Goal: Task Accomplishment & Management: Complete application form

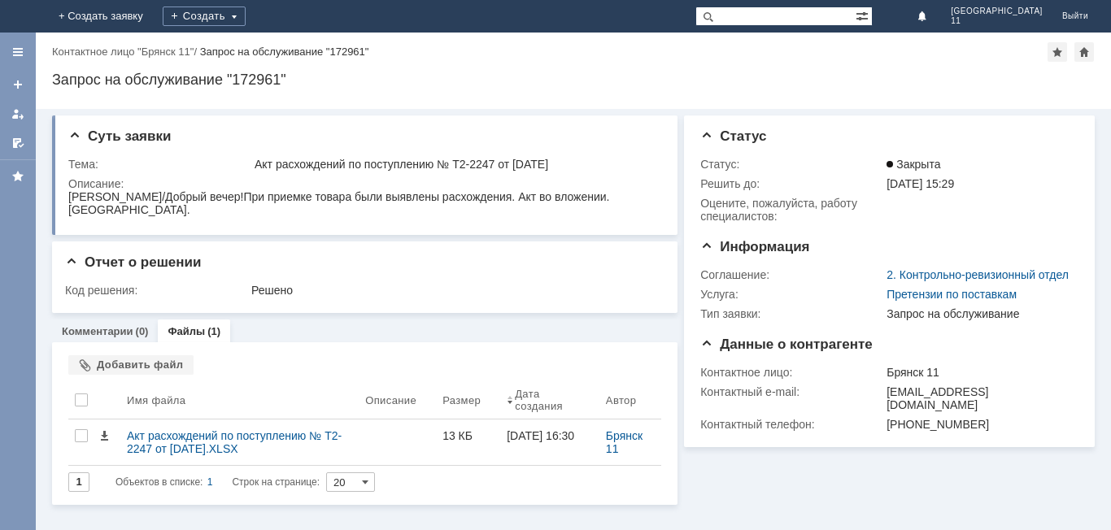
click at [20, 16] on img at bounding box center [20, 16] width 0 height 0
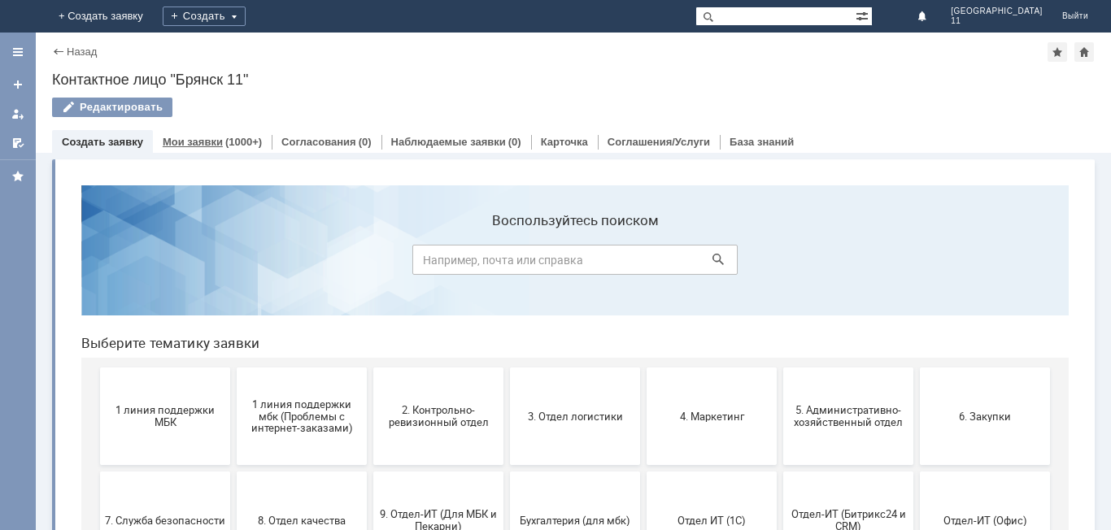
click at [192, 134] on div "Мои заявки (1000+)" at bounding box center [212, 142] width 119 height 24
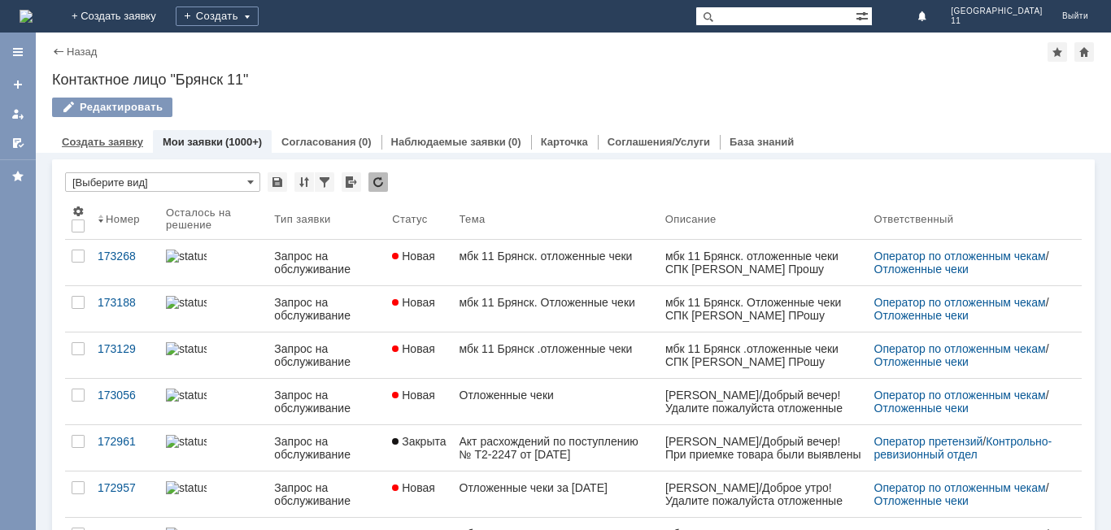
click at [96, 141] on link "Создать заявку" at bounding box center [102, 142] width 81 height 12
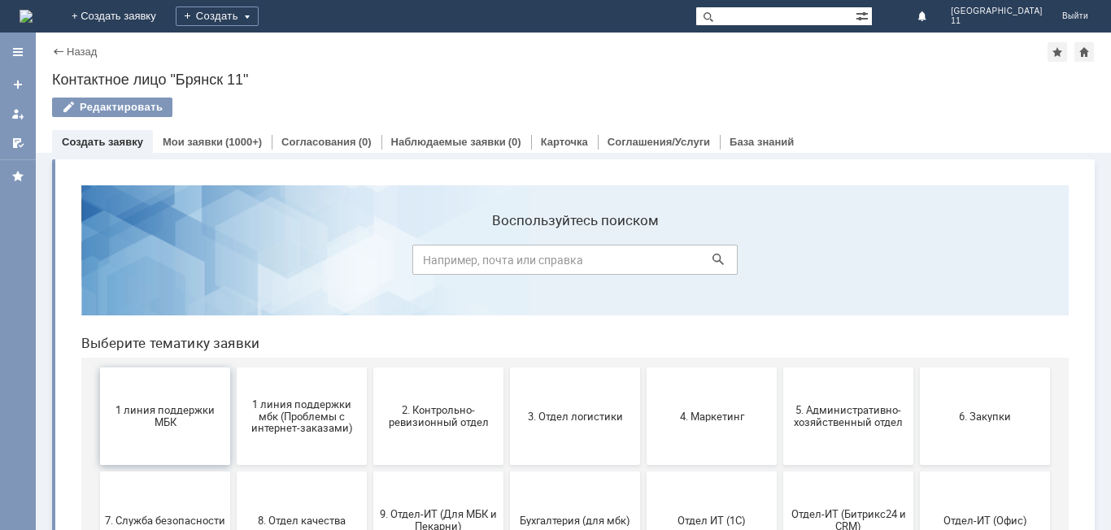
click at [160, 429] on button "1 линия поддержки МБК" at bounding box center [165, 416] width 130 height 98
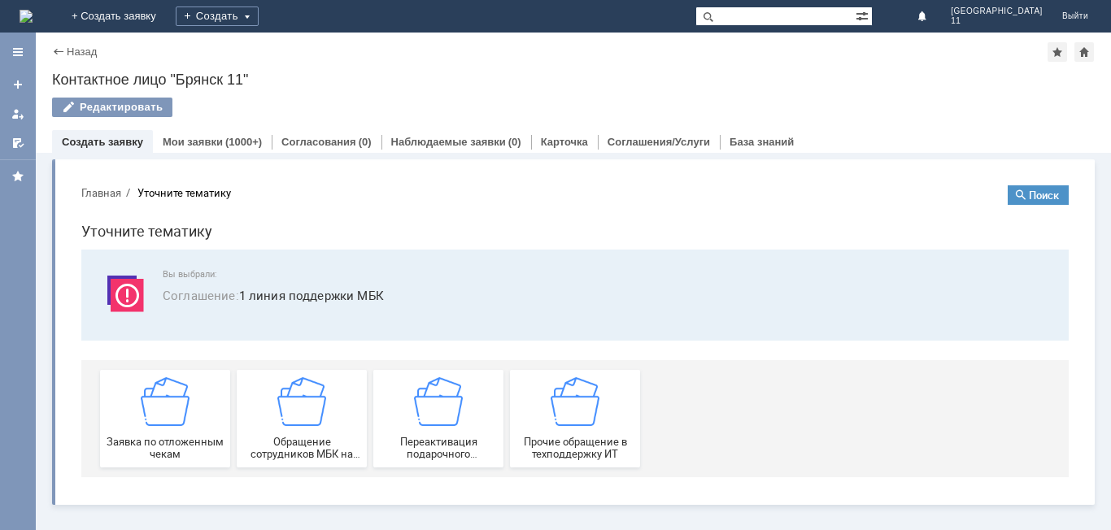
click at [160, 436] on span "Заявка по отложенным чекам" at bounding box center [165, 448] width 120 height 24
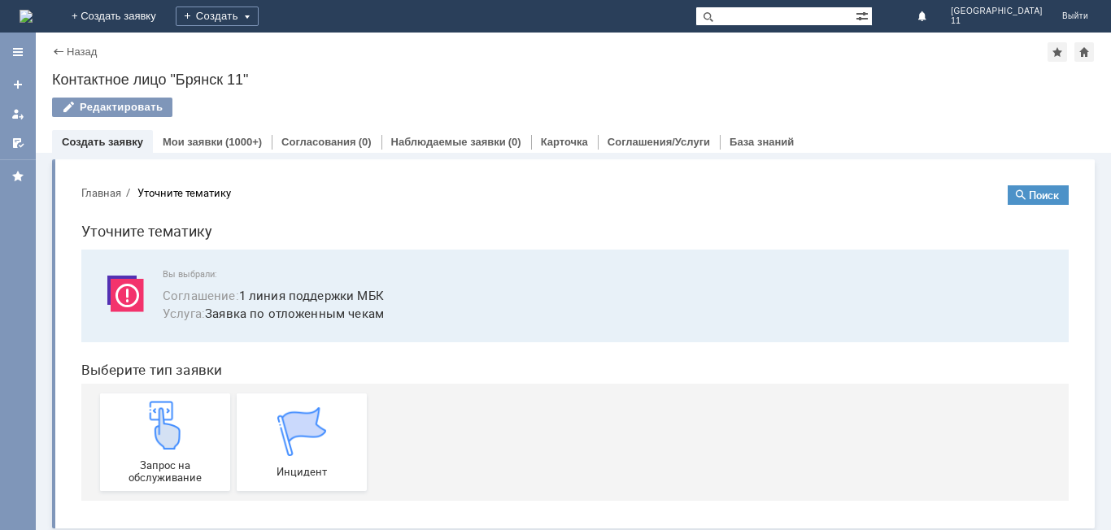
click at [160, 429] on img at bounding box center [165, 425] width 49 height 49
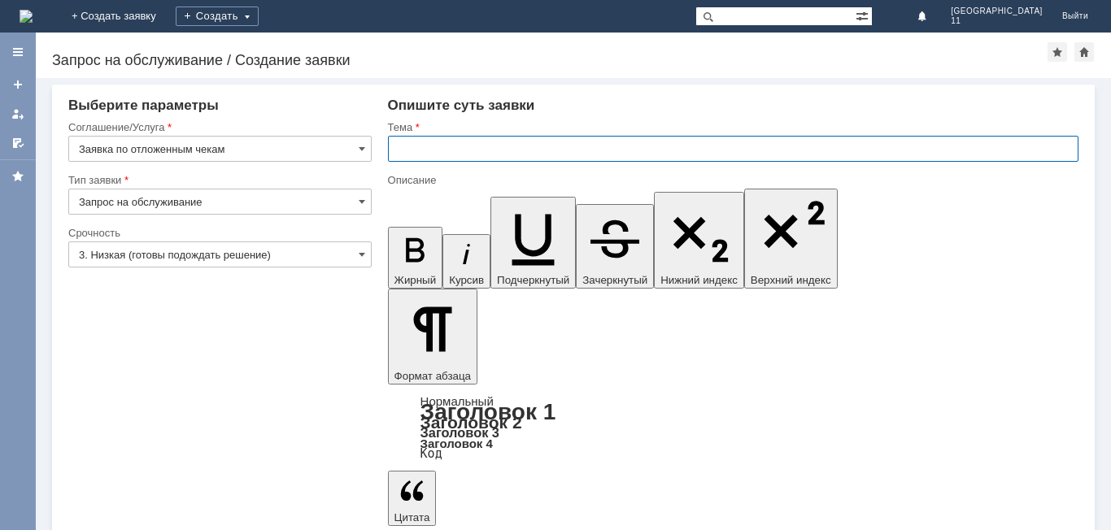
click at [434, 154] on input "text" at bounding box center [733, 149] width 690 height 26
type input "Отложенные чеки"
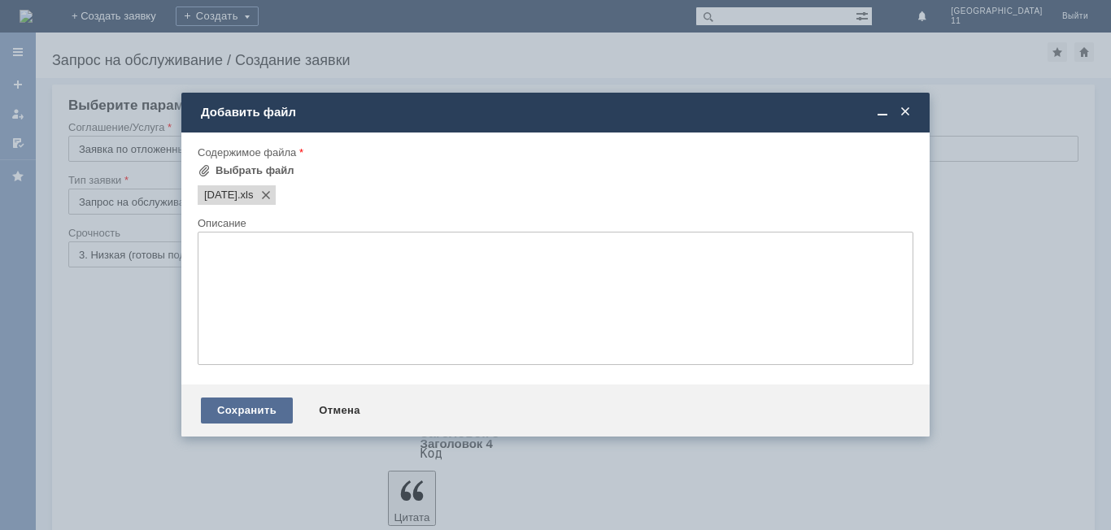
click at [263, 402] on div "Сохранить" at bounding box center [247, 411] width 92 height 26
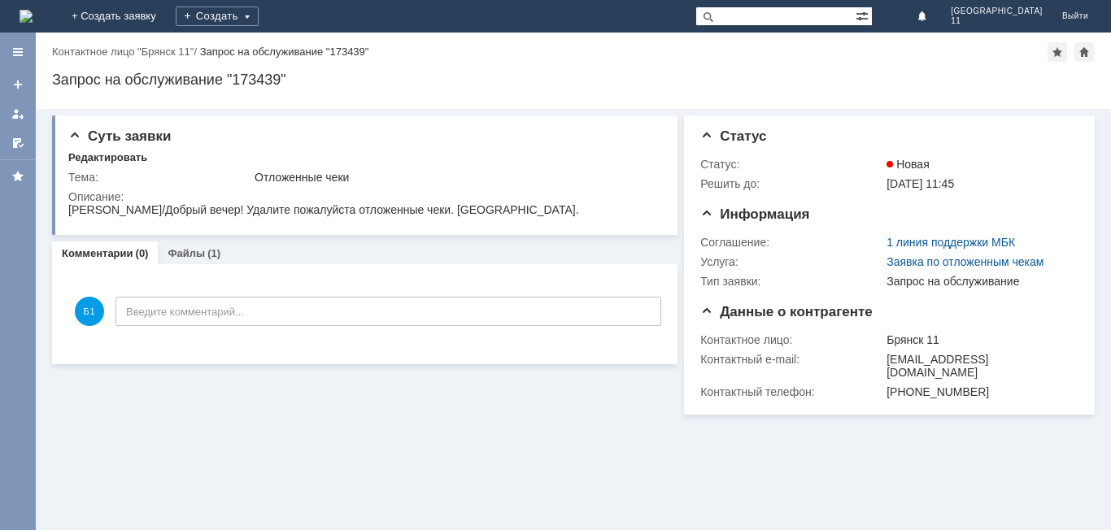
click at [33, 17] on img at bounding box center [26, 16] width 13 height 13
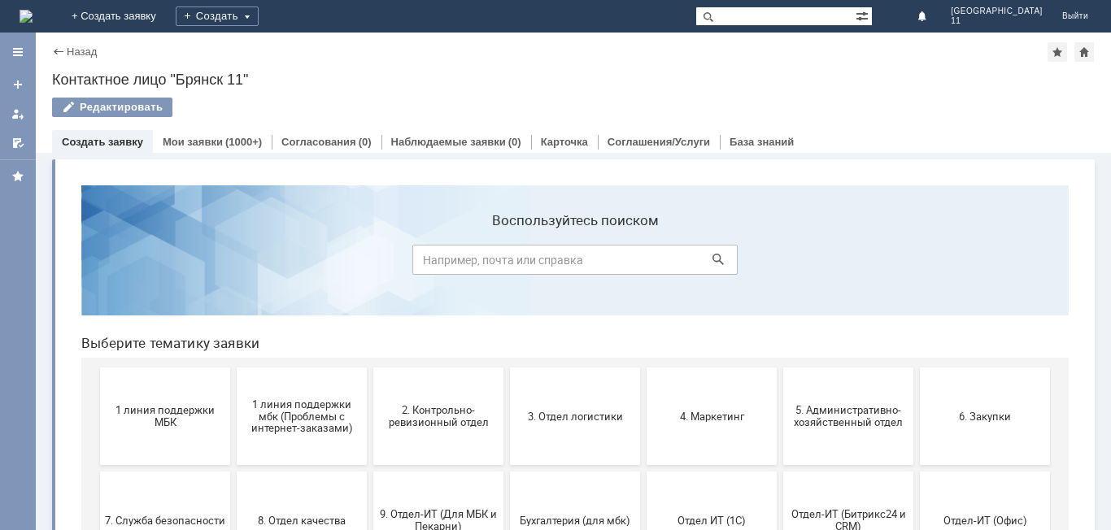
click at [150, 425] on span "1 линия поддержки МБК" at bounding box center [165, 416] width 120 height 24
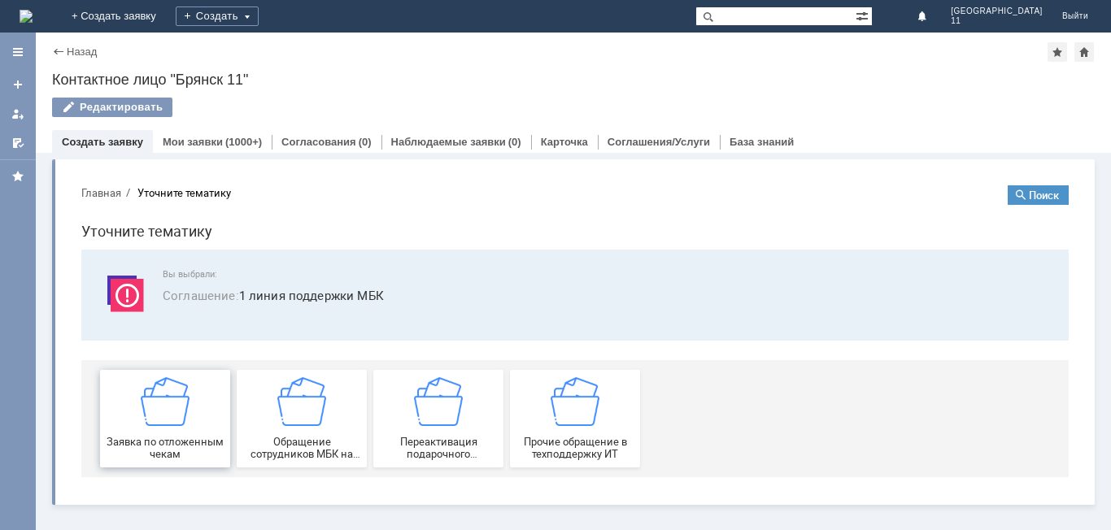
click at [167, 446] on span "Заявка по отложенным чекам" at bounding box center [165, 448] width 120 height 24
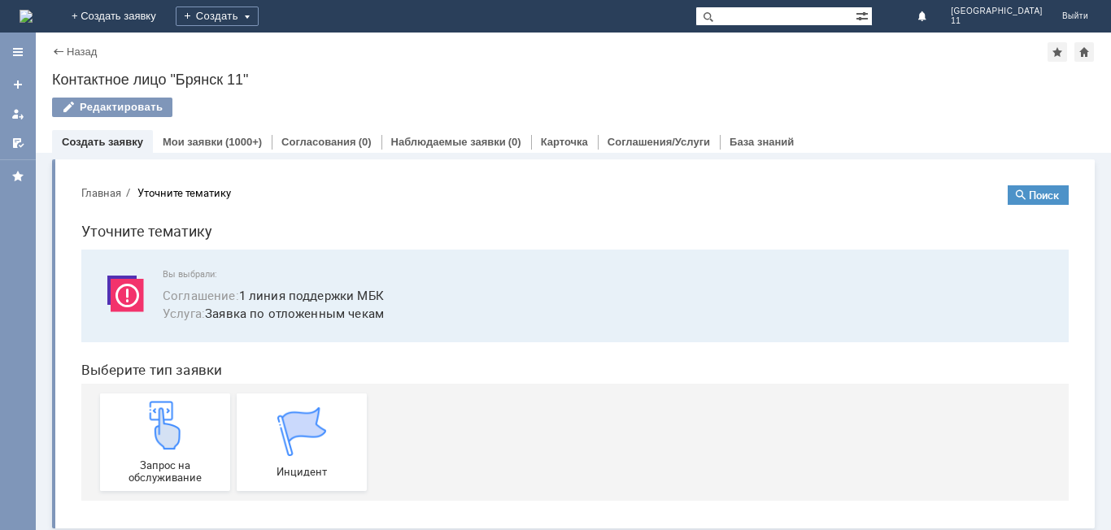
click at [167, 446] on img at bounding box center [165, 425] width 49 height 49
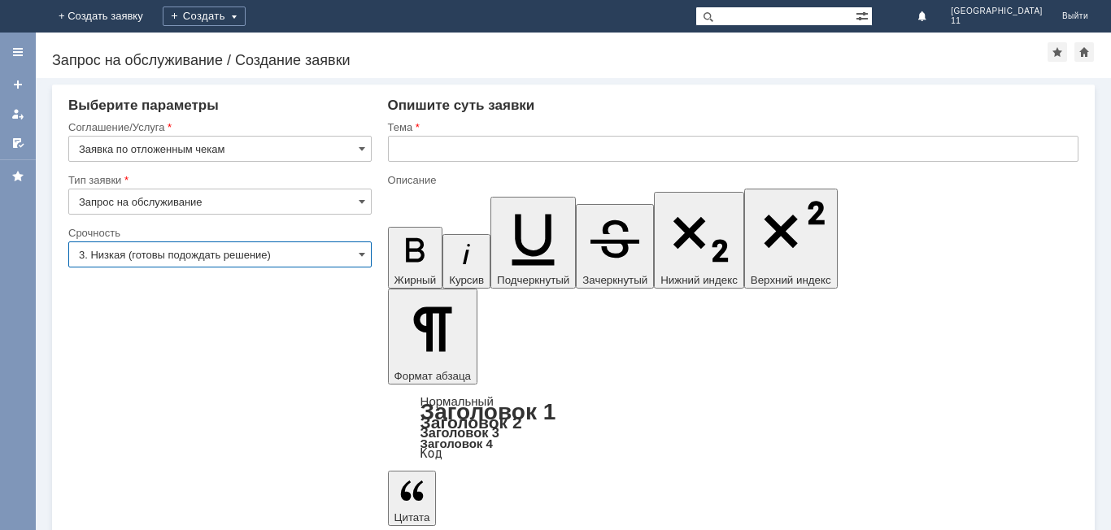
click at [472, 152] on input "text" at bounding box center [733, 149] width 690 height 26
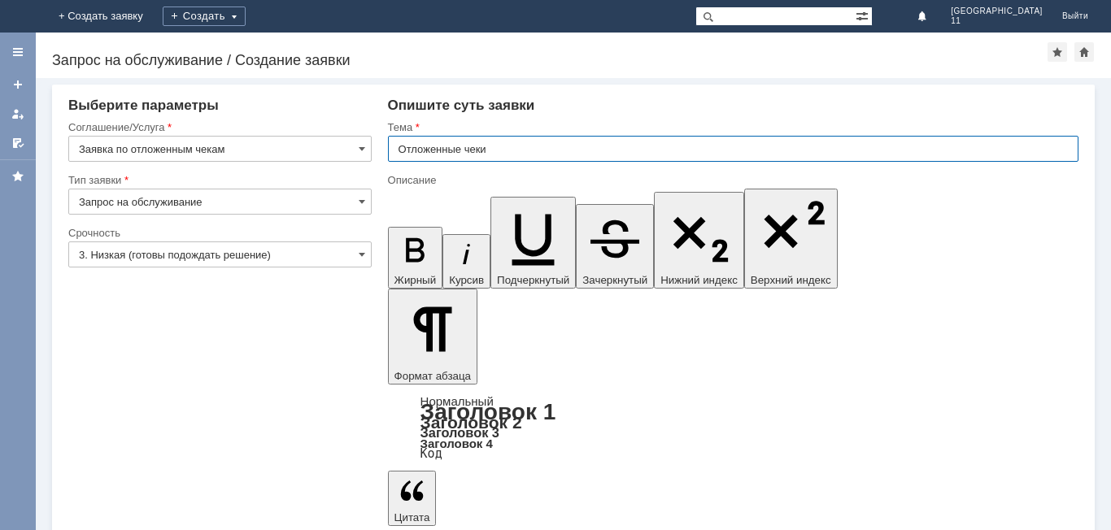
type input "Отложенные чеки"
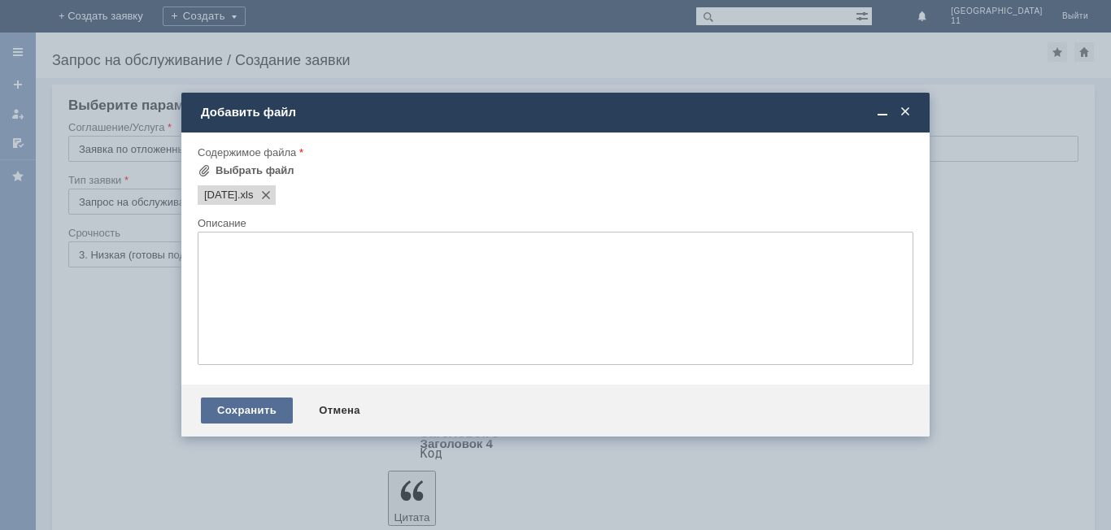
click at [255, 411] on div "Сохранить" at bounding box center [247, 411] width 92 height 26
